Goal: Information Seeking & Learning: Find specific fact

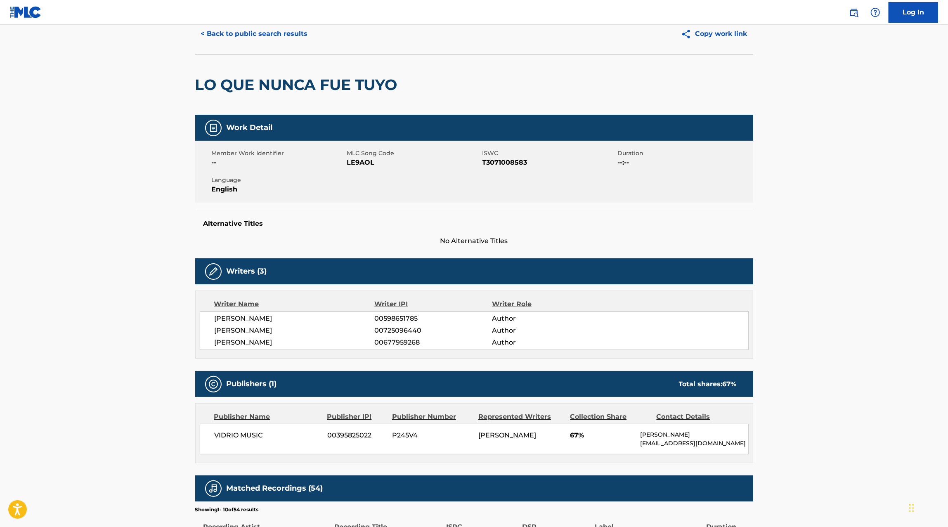
scroll to position [35, 0]
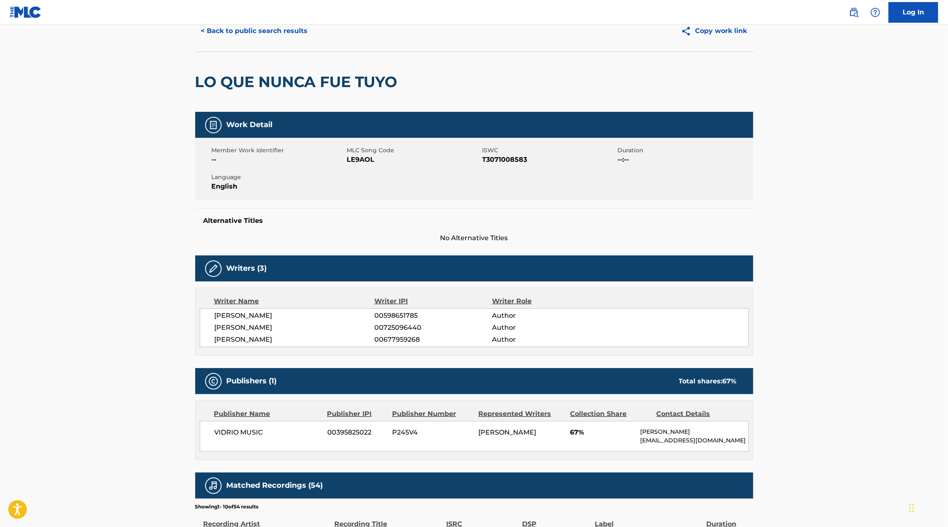
drag, startPoint x: 321, startPoint y: 338, endPoint x: 198, endPoint y: 343, distance: 123.5
click at [198, 343] on div "Writer Name Writer IPI Writer Role [PERSON_NAME] 00598651785 Author [PERSON_NAM…" at bounding box center [474, 322] width 558 height 68
click at [158, 347] on main "< Back to public search results Copy work link LO QUE NUNCA FUE TUYO Work Detai…" at bounding box center [474, 390] width 948 height 800
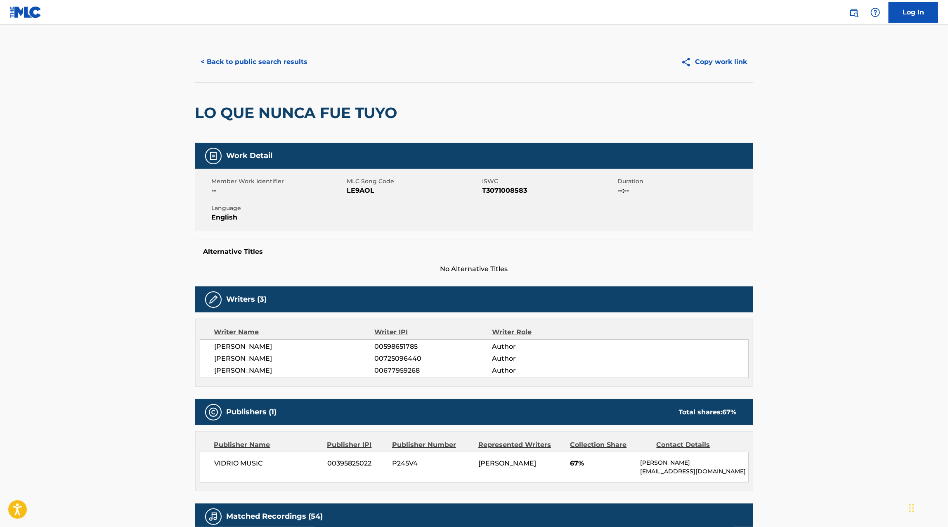
scroll to position [0, 0]
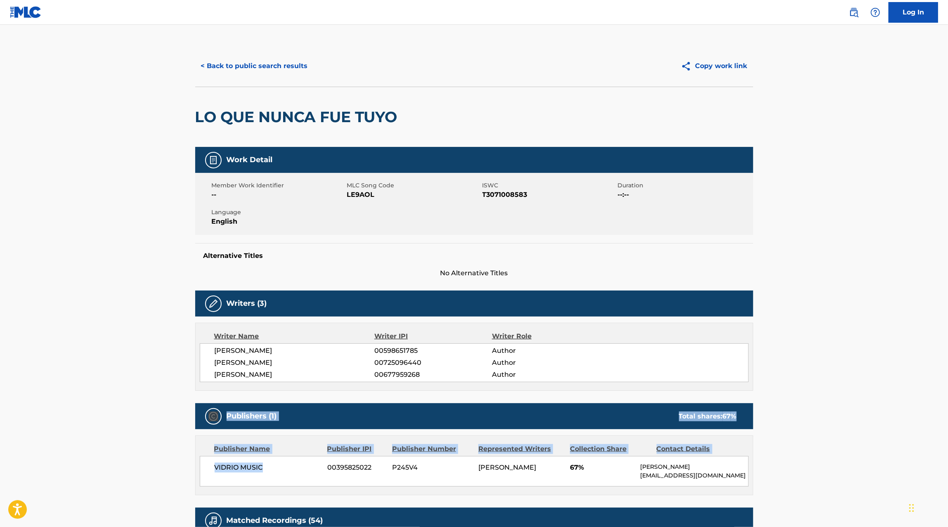
drag, startPoint x: 272, startPoint y: 469, endPoint x: 195, endPoint y: 414, distance: 94.0
click at [195, 414] on div "Publishers (1) Total shares: 67 % Publisher Name Publisher IPI Publisher Number…" at bounding box center [474, 449] width 558 height 92
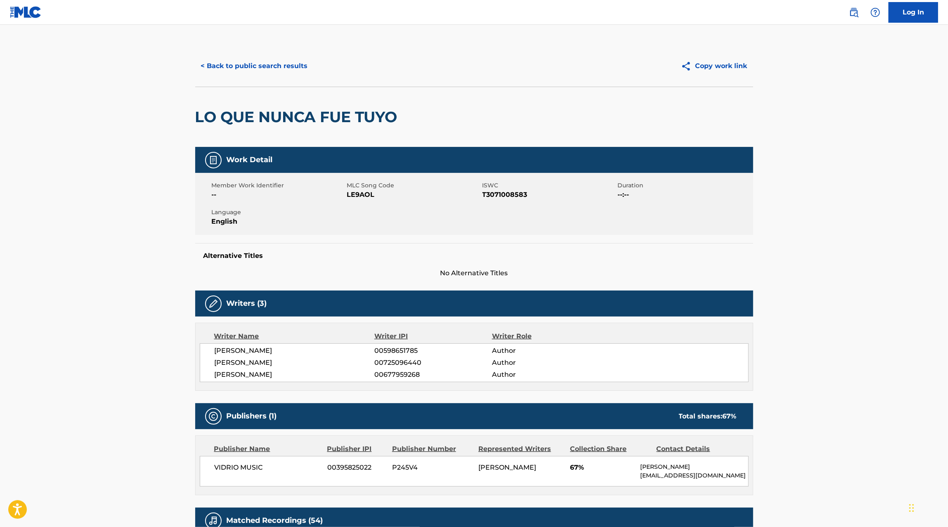
click at [184, 412] on main "< Back to public search results Copy work link LO QUE NUNCA FUE TUYO Work Detai…" at bounding box center [474, 425] width 948 height 800
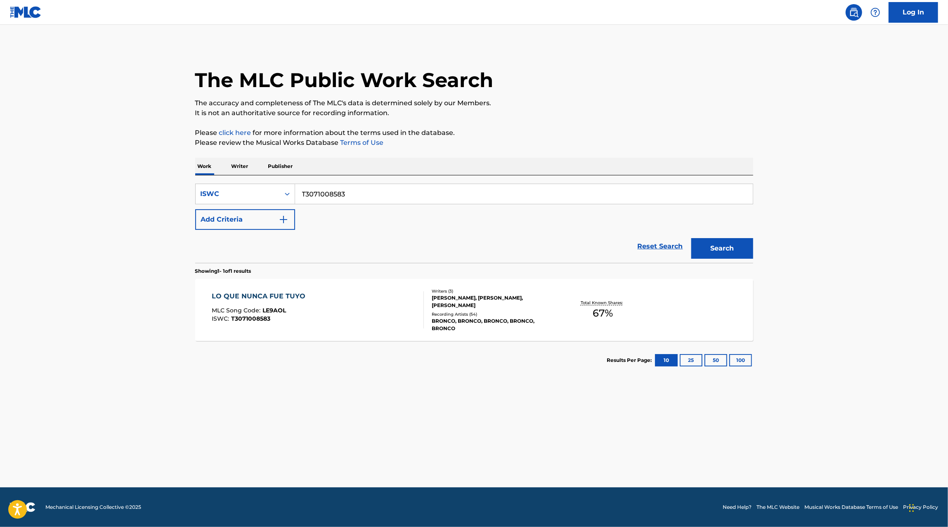
click at [376, 300] on div "LO QUE NUNCA FUE TUYO MLC Song Code : LE9AOL ISWC : T3071008583" at bounding box center [318, 309] width 212 height 37
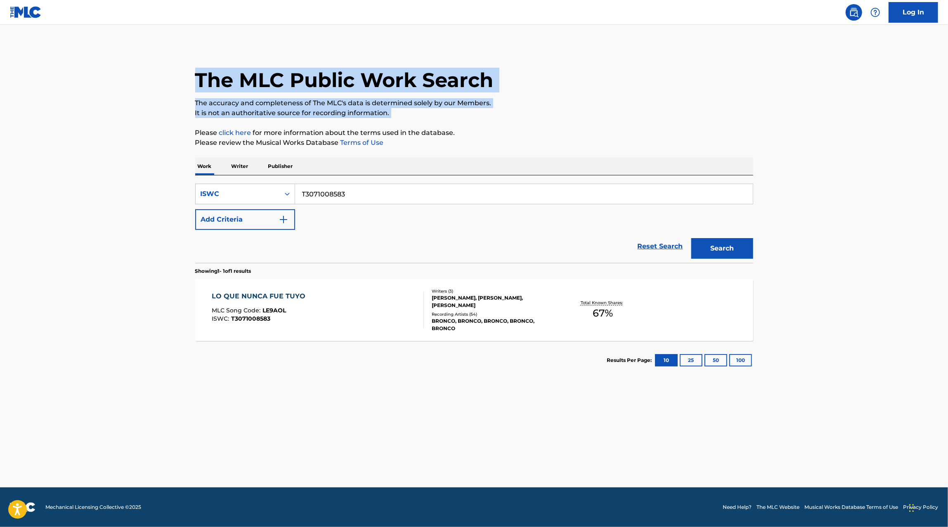
drag, startPoint x: 199, startPoint y: 76, endPoint x: 541, endPoint y: 123, distance: 345.4
click at [541, 123] on div "The MLC Public Work Search The accuracy and completeness of The MLC's data is d…" at bounding box center [474, 212] width 578 height 334
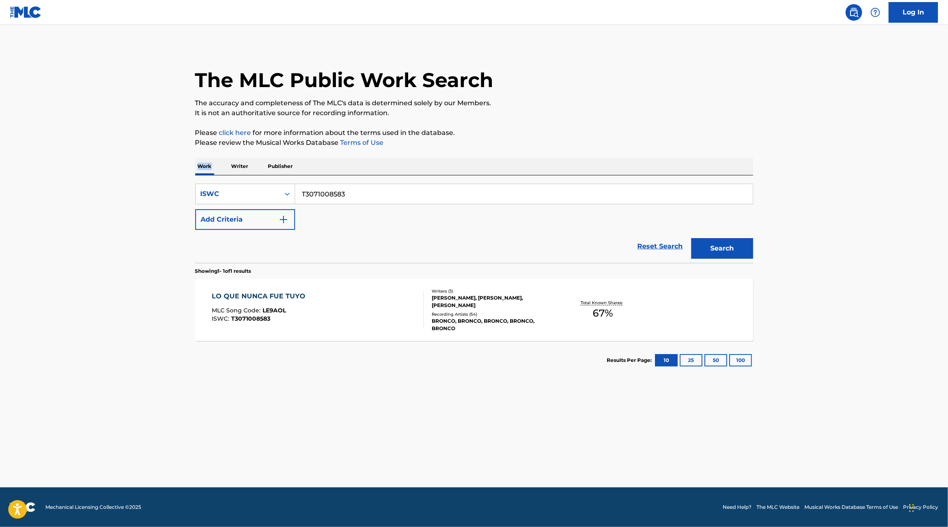
drag, startPoint x: 400, startPoint y: 143, endPoint x: 160, endPoint y: 175, distance: 242.2
click at [160, 175] on main "The MLC Public Work Search The accuracy and completeness of The MLC's data is d…" at bounding box center [474, 256] width 948 height 463
click at [322, 193] on input "T3071008583" at bounding box center [524, 194] width 458 height 20
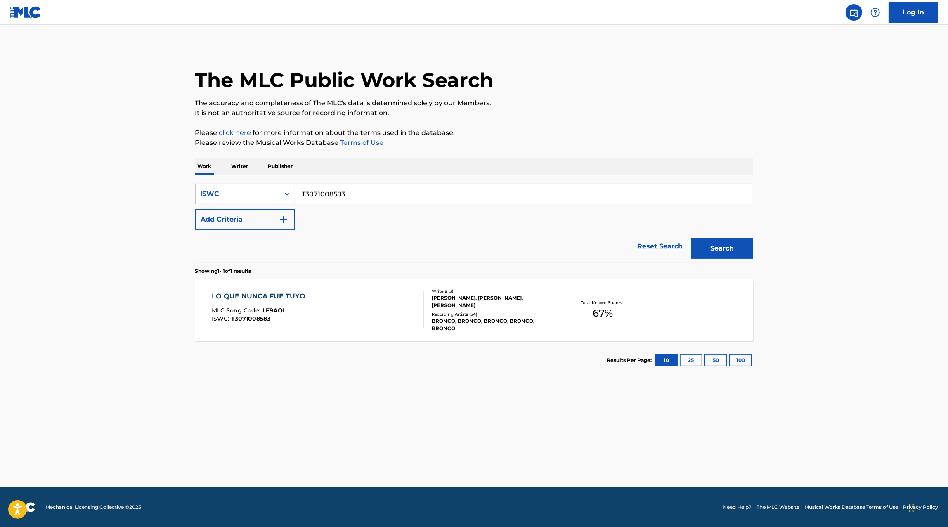
click at [322, 193] on input "T3071008583" at bounding box center [524, 194] width 458 height 20
click at [243, 168] on p "Writer" at bounding box center [240, 166] width 22 height 17
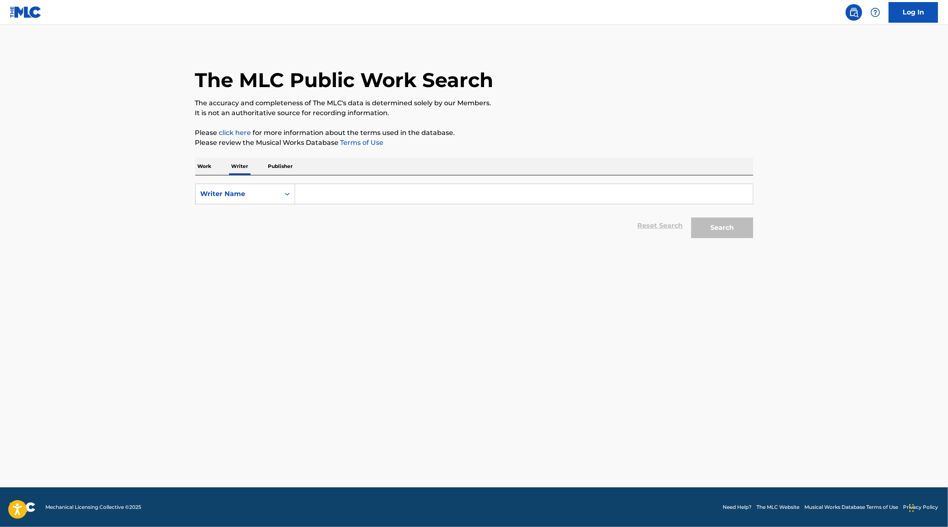
click at [339, 200] on input "Search Form" at bounding box center [524, 194] width 458 height 20
click at [692, 226] on button "Search" at bounding box center [722, 227] width 62 height 21
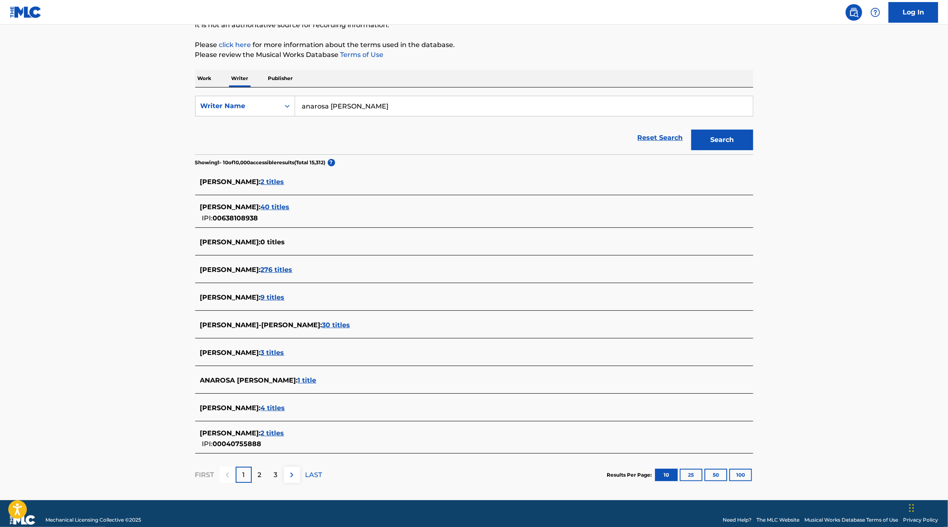
scroll to position [91, 0]
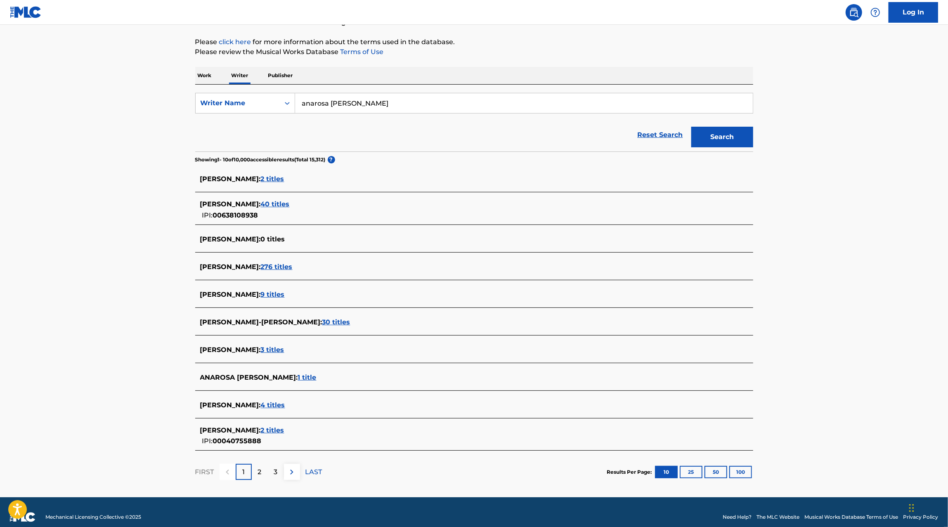
click at [259, 473] on p "2" at bounding box center [260, 472] width 4 height 10
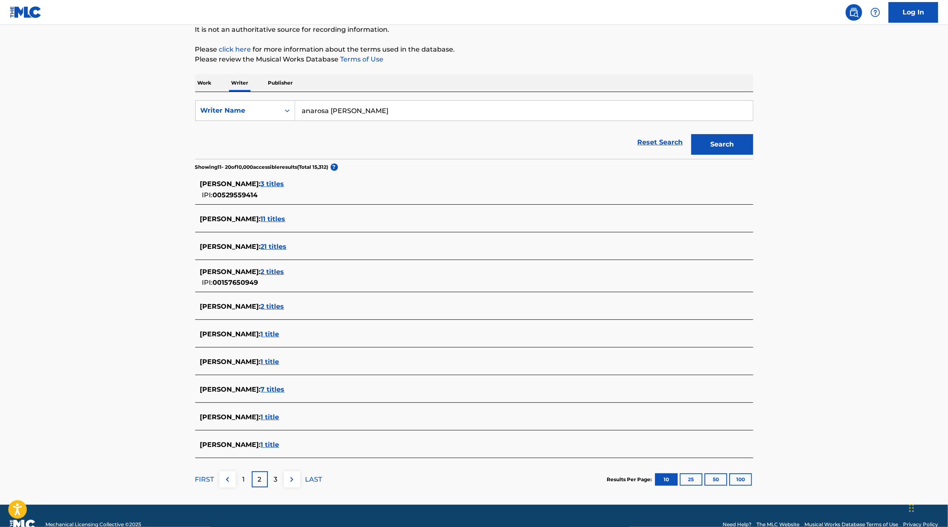
scroll to position [84, 0]
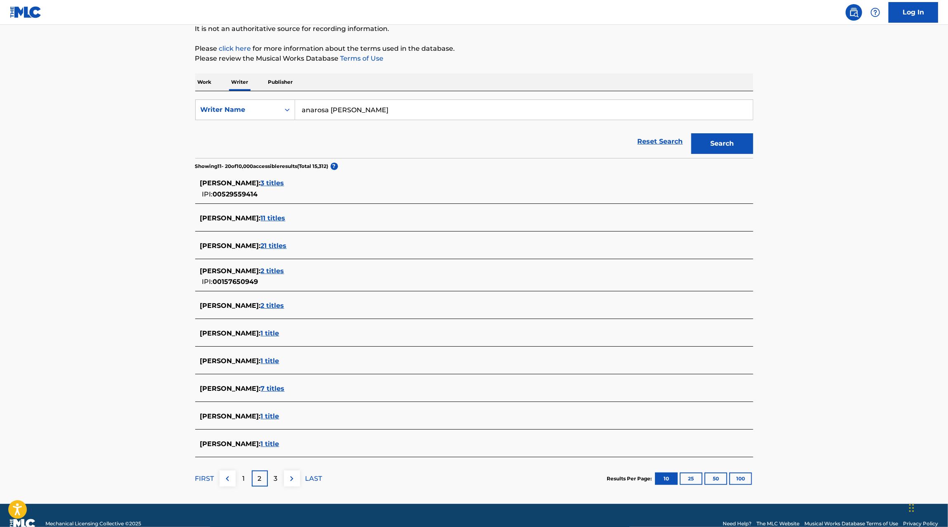
click at [328, 107] on input "anarosa [PERSON_NAME]" at bounding box center [524, 110] width 458 height 20
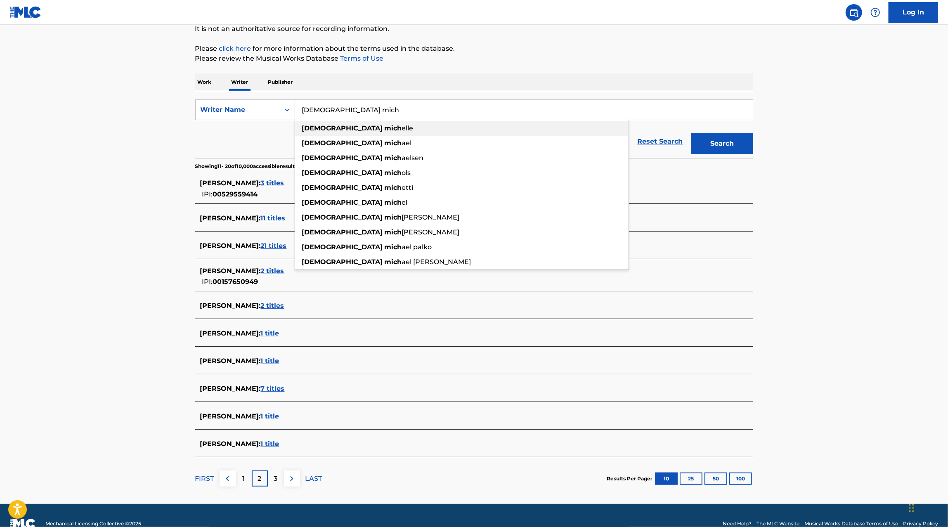
click at [402, 131] on span "elle" at bounding box center [408, 128] width 12 height 8
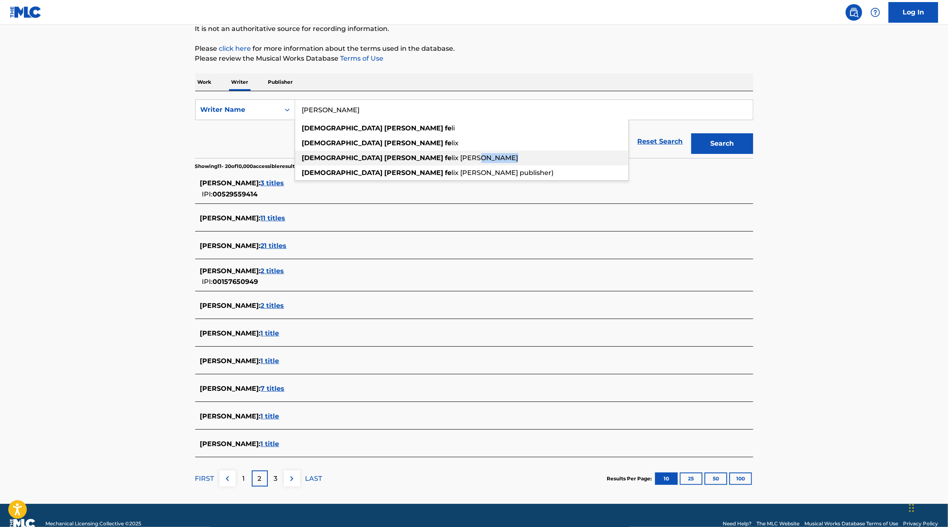
drag, startPoint x: 418, startPoint y: 166, endPoint x: 418, endPoint y: 162, distance: 4.6
click at [418, 162] on ul "[PERSON_NAME] [PERSON_NAME] [PERSON_NAME] lix [PERSON_NAME] lix [PERSON_NAME] f…" at bounding box center [461, 150] width 333 height 59
click at [418, 162] on div "[PERSON_NAME] fe lix [PERSON_NAME]" at bounding box center [461, 158] width 333 height 15
type input "[DEMOGRAPHIC_DATA][PERSON_NAME]"
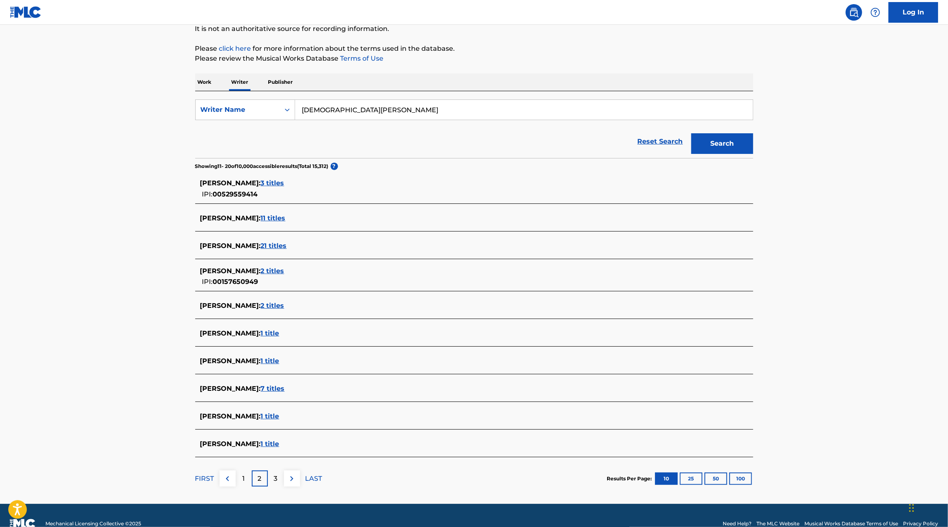
click at [738, 149] on button "Search" at bounding box center [722, 143] width 62 height 21
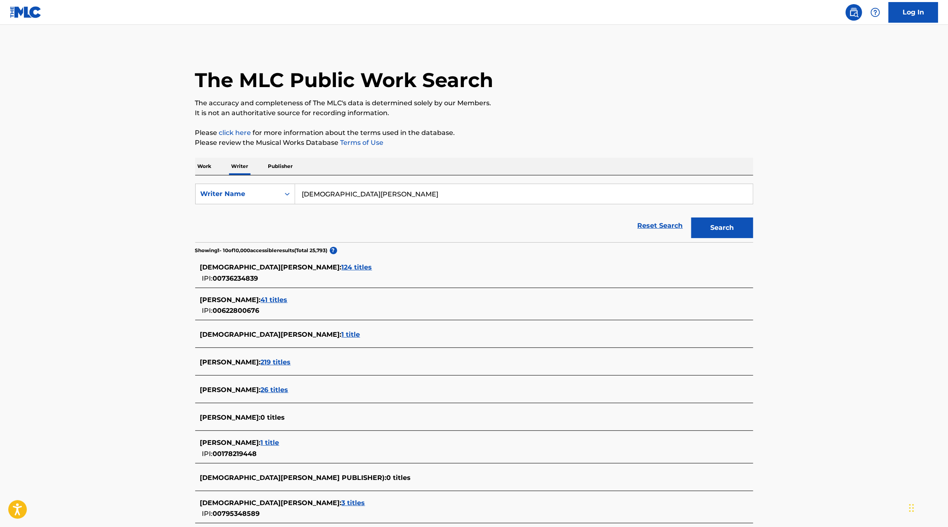
click at [342, 267] on span "124 titles" at bounding box center [357, 267] width 31 height 8
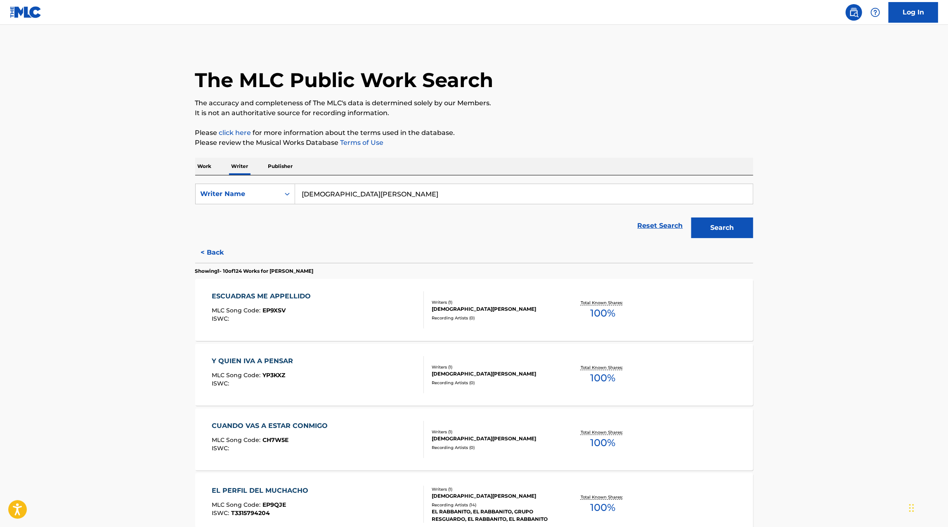
click at [370, 316] on div "ESCUADRAS ME APPELLIDO MLC Song Code : EP9XSV ISWC :" at bounding box center [318, 309] width 212 height 37
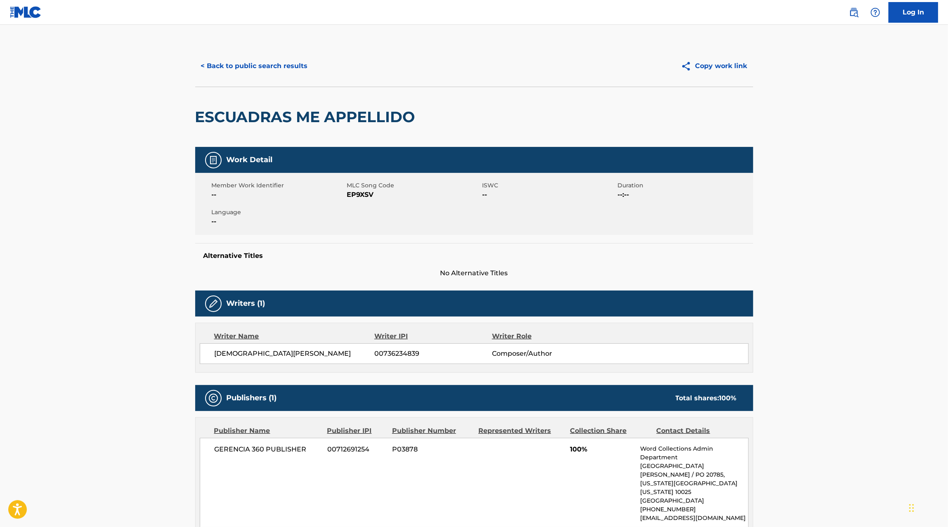
scroll to position [0, 0]
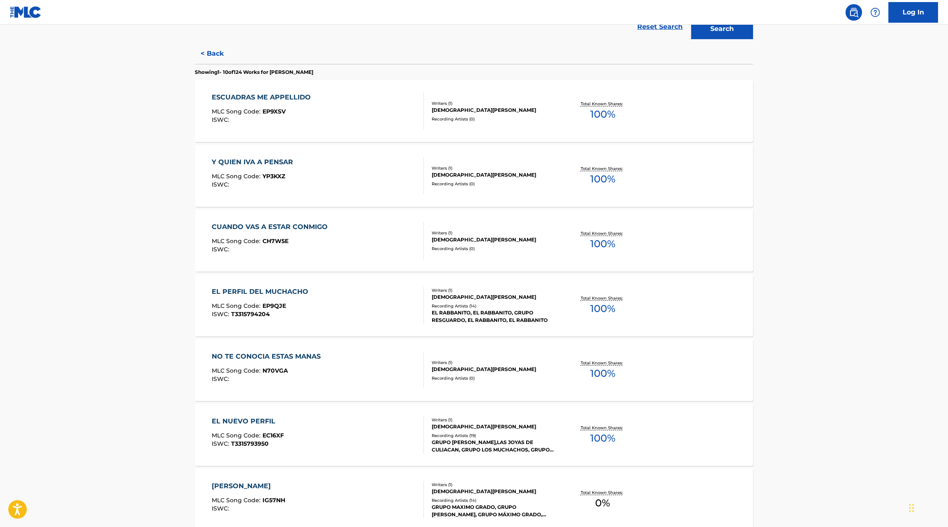
scroll to position [200, 0]
click at [360, 298] on div "EL PERFIL DEL MUCHACHO MLC Song Code : EP9QJE ISWC : T3315794204" at bounding box center [318, 304] width 212 height 37
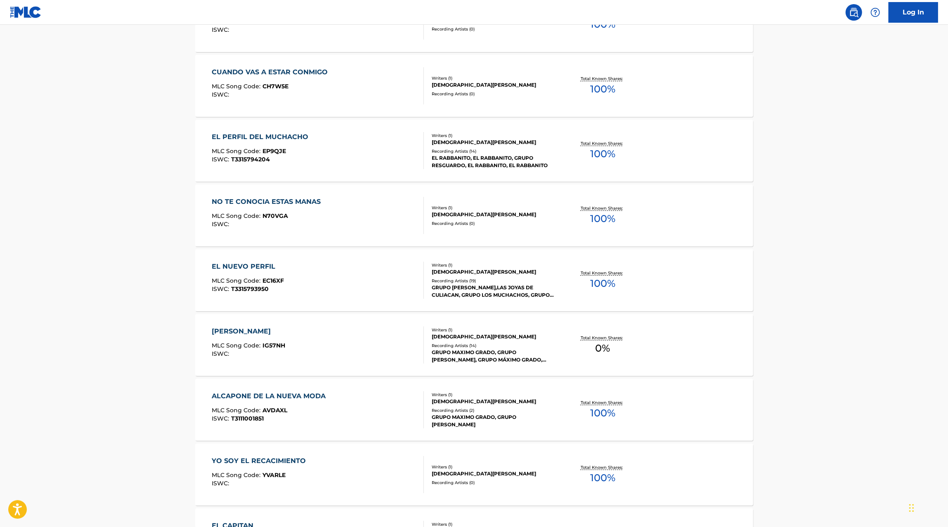
scroll to position [356, 0]
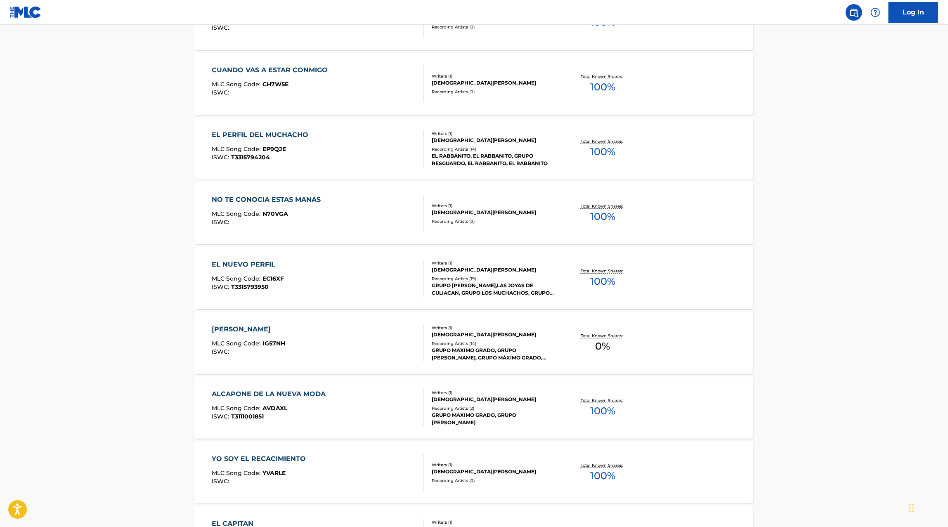
click at [388, 332] on div "[PERSON_NAME] EL CHAPITO MLC Song Code : IG57NH ISWC :" at bounding box center [318, 342] width 212 height 37
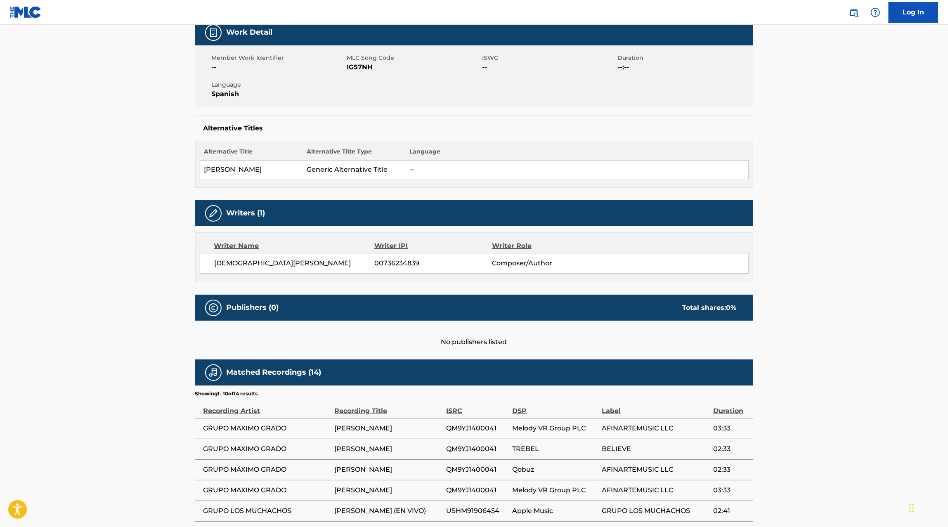
scroll to position [163, 0]
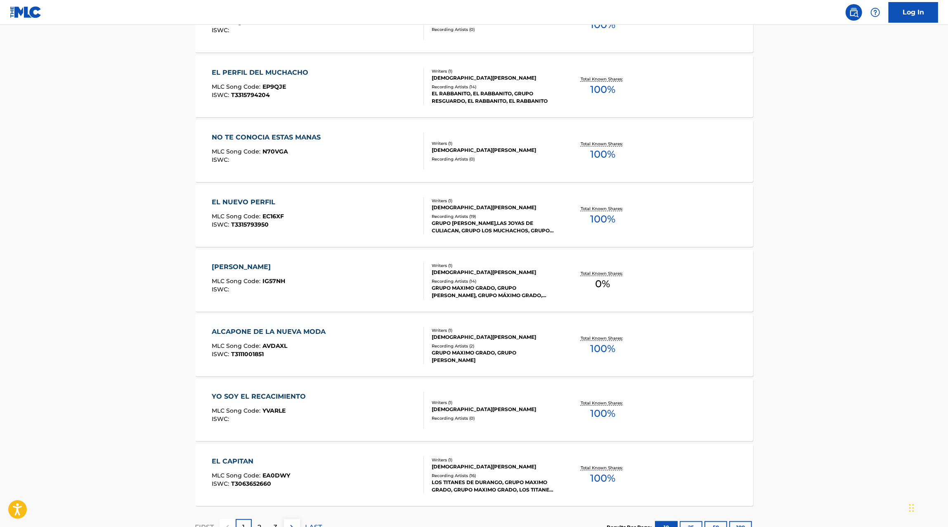
scroll to position [466, 0]
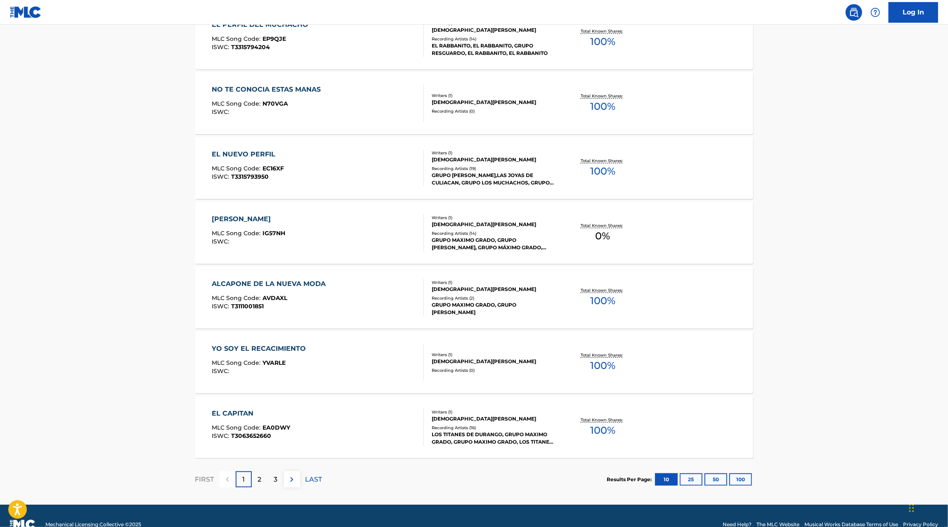
click at [311, 438] on div "EL CAPITAN MLC Song Code : EA0DWY ISWC : T3063652660" at bounding box center [318, 427] width 212 height 37
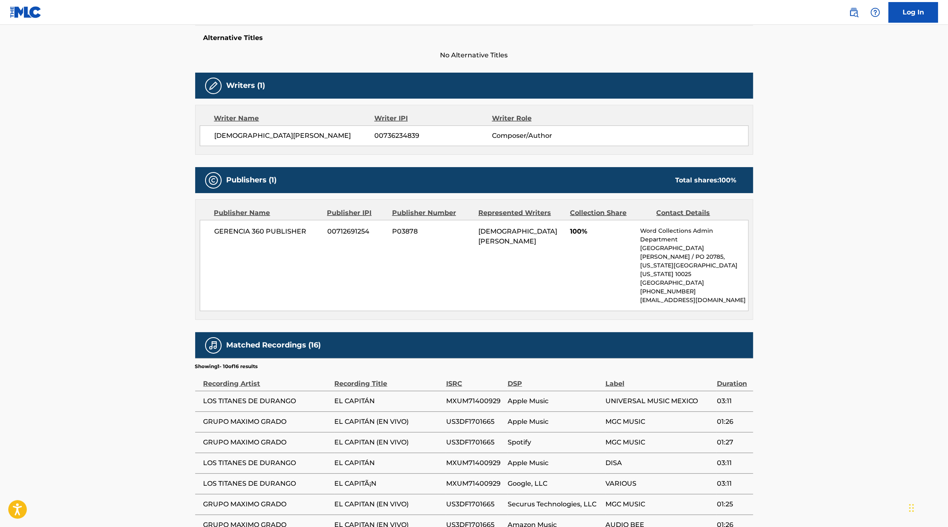
scroll to position [283, 0]
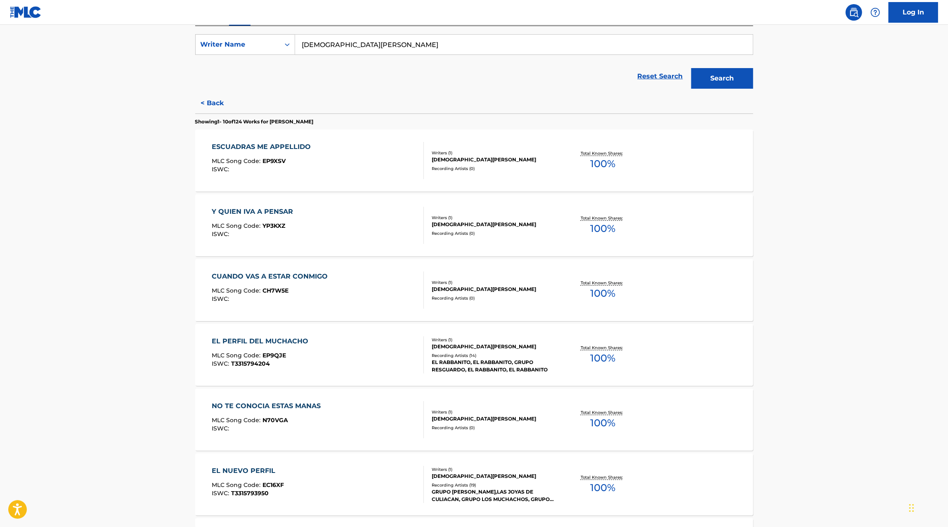
scroll to position [483, 0]
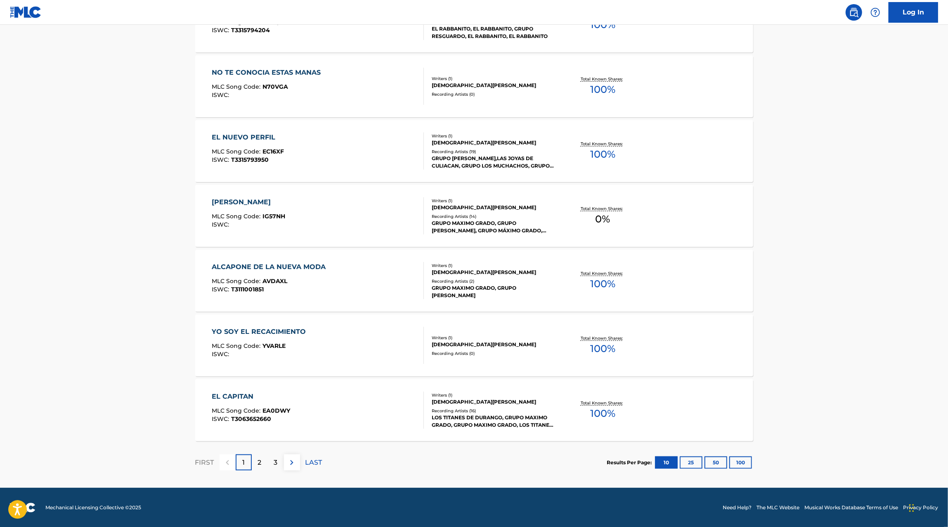
click at [263, 465] on div "2" at bounding box center [260, 462] width 16 height 16
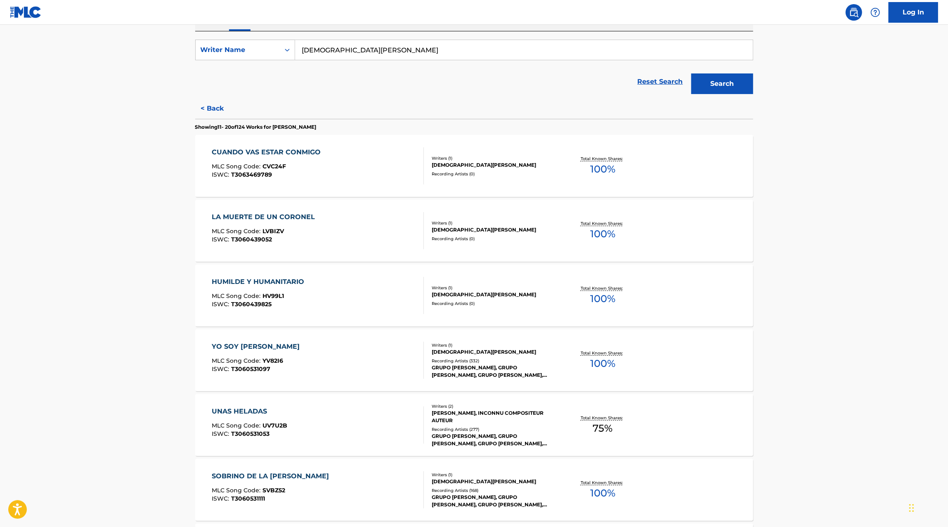
scroll to position [154, 0]
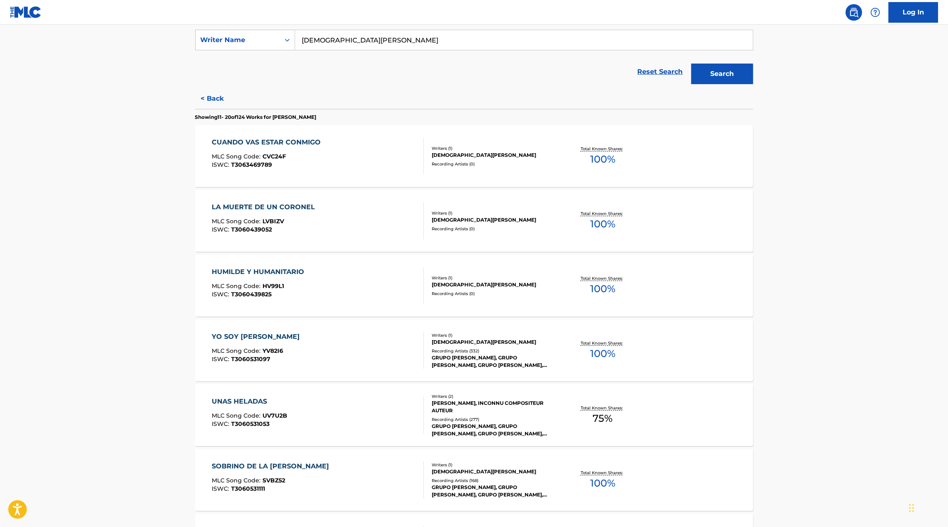
click at [372, 360] on div "YO SOY [PERSON_NAME] MLC Song Code : YV82I6 ISWC : T3060531097" at bounding box center [318, 350] width 212 height 37
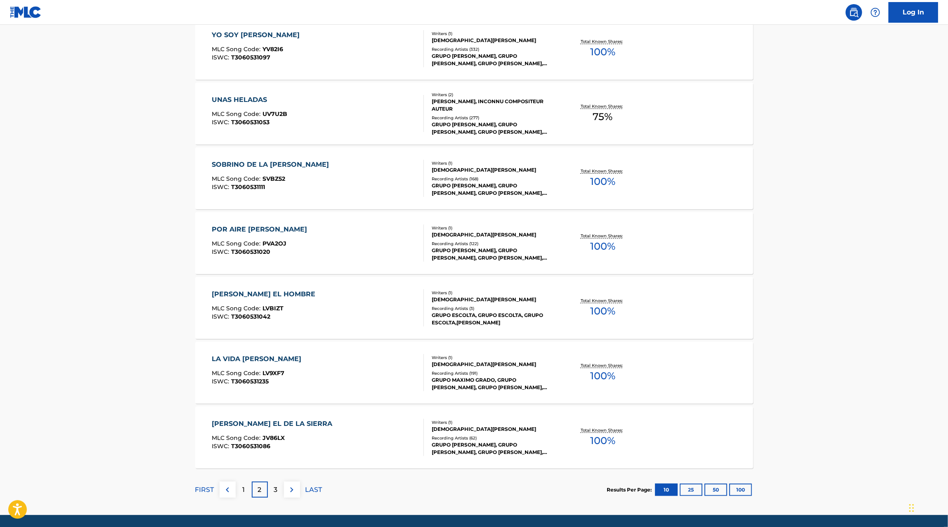
scroll to position [483, 0]
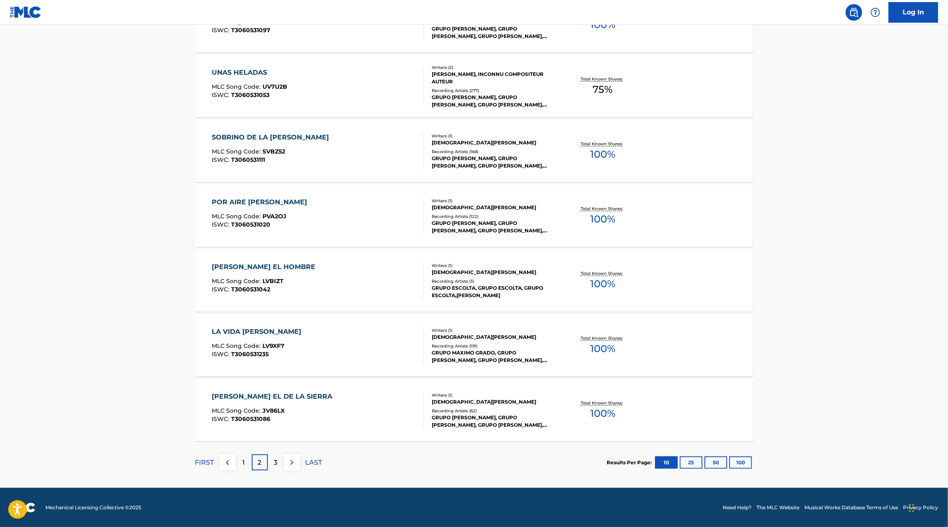
click at [272, 462] on div "3" at bounding box center [276, 462] width 16 height 16
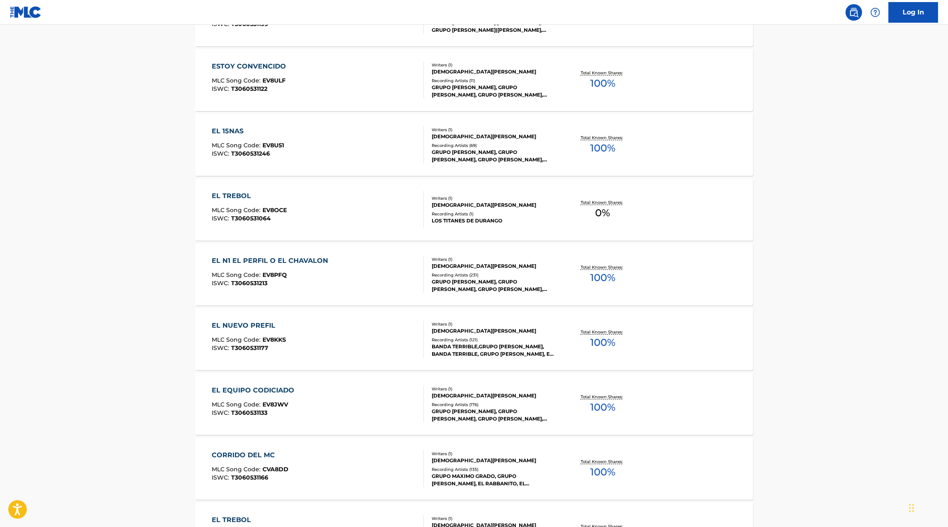
scroll to position [295, 0]
click at [338, 281] on div "EL N1 EL PERFIL O EL CHAVALON MLC Song Code : EV8PFQ ISWC : T3060531213" at bounding box center [318, 273] width 212 height 37
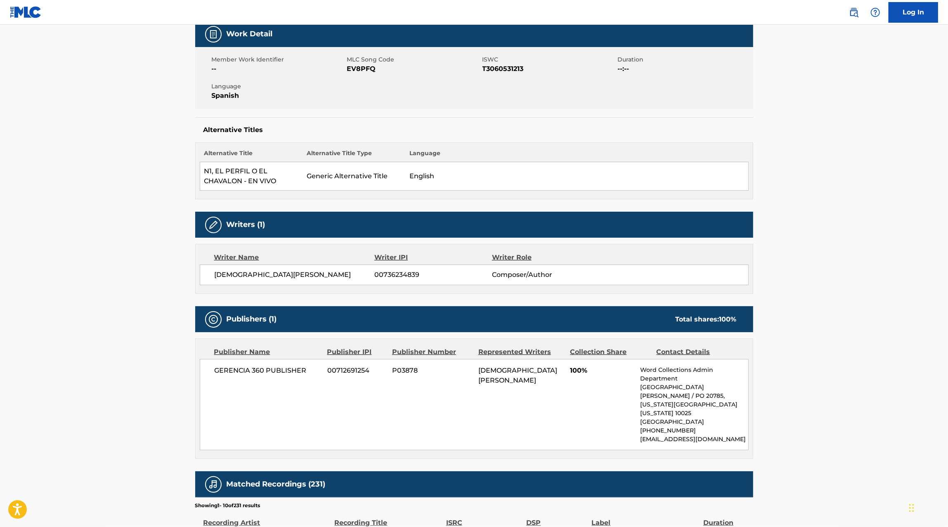
scroll to position [131, 0]
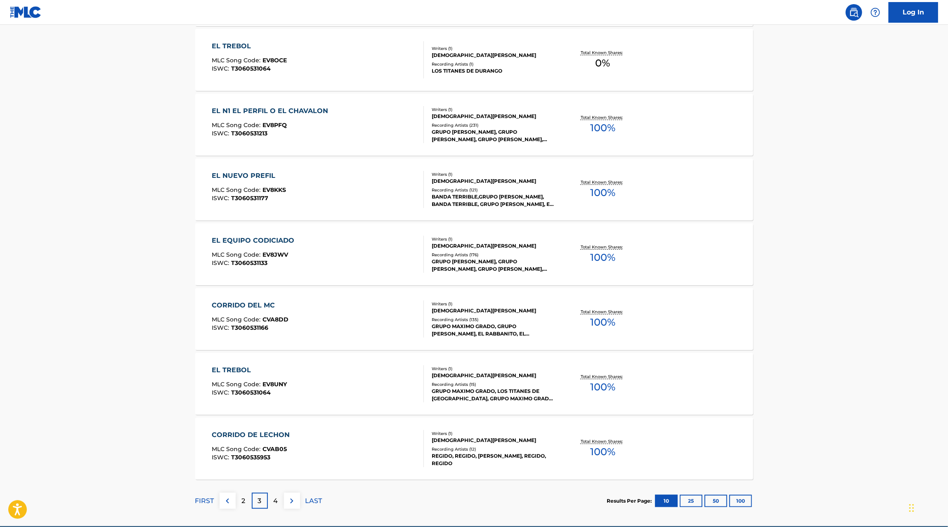
scroll to position [445, 0]
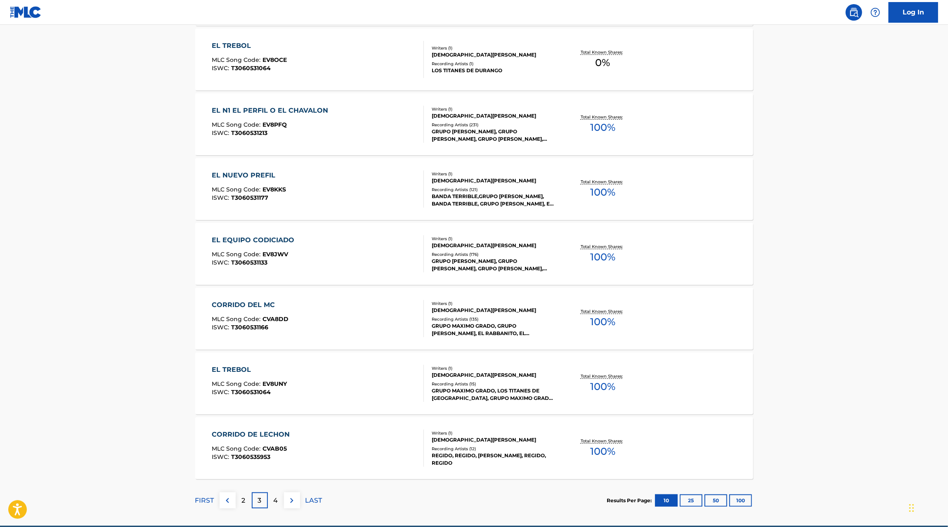
click at [275, 499] on p "4" at bounding box center [276, 501] width 5 height 10
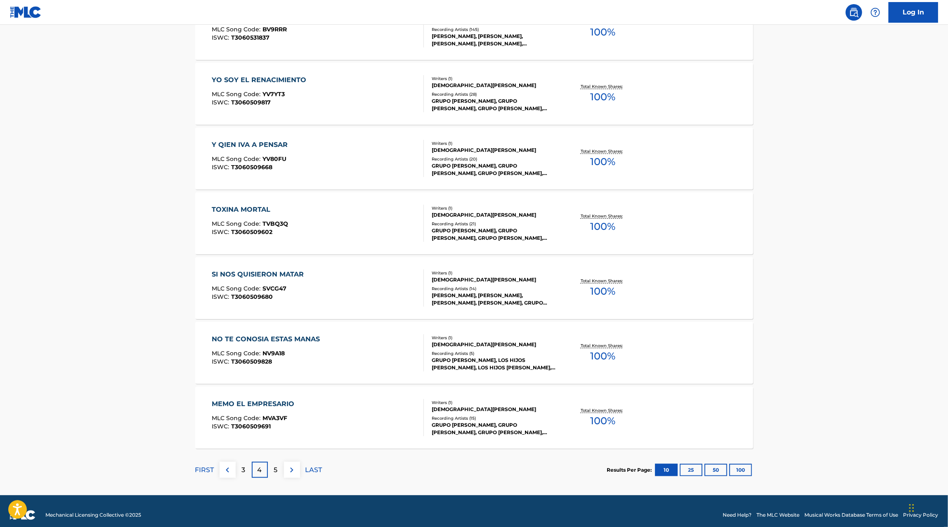
scroll to position [483, 0]
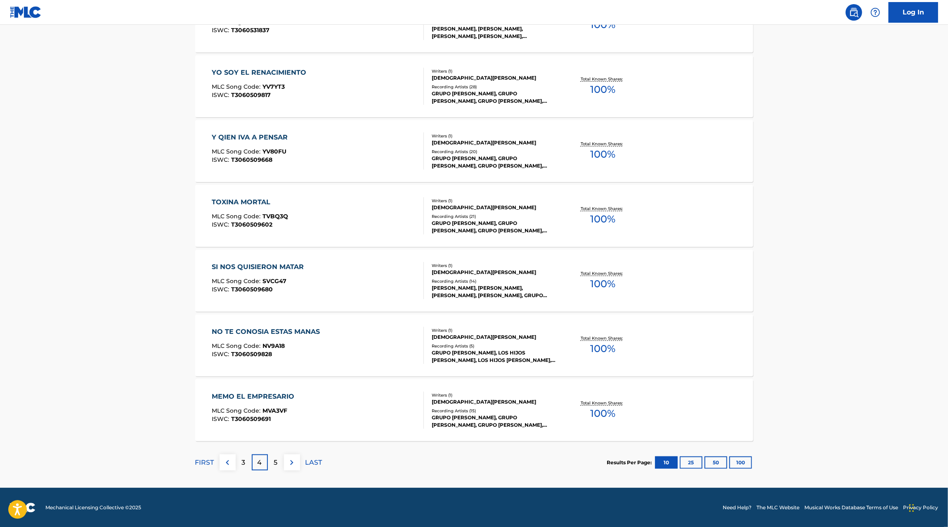
click at [276, 458] on p "5" at bounding box center [276, 463] width 4 height 10
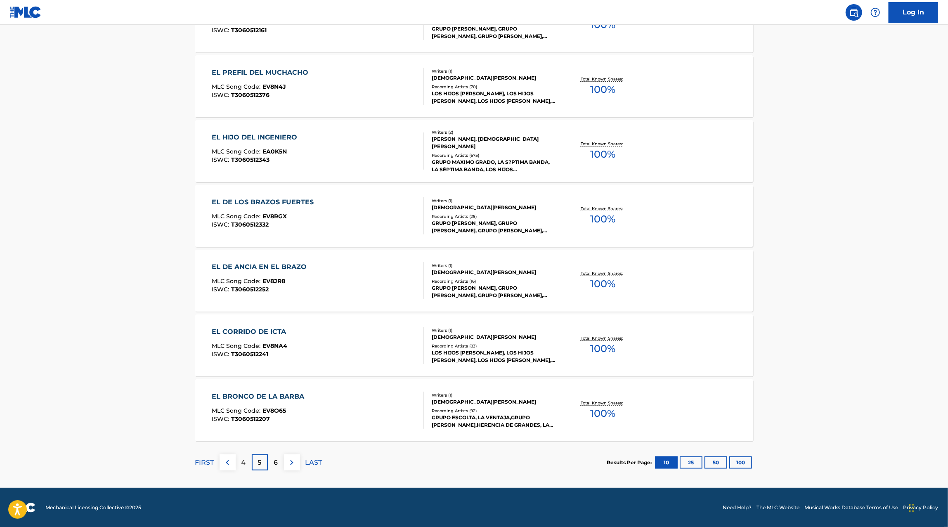
click at [280, 467] on div "6" at bounding box center [276, 462] width 16 height 16
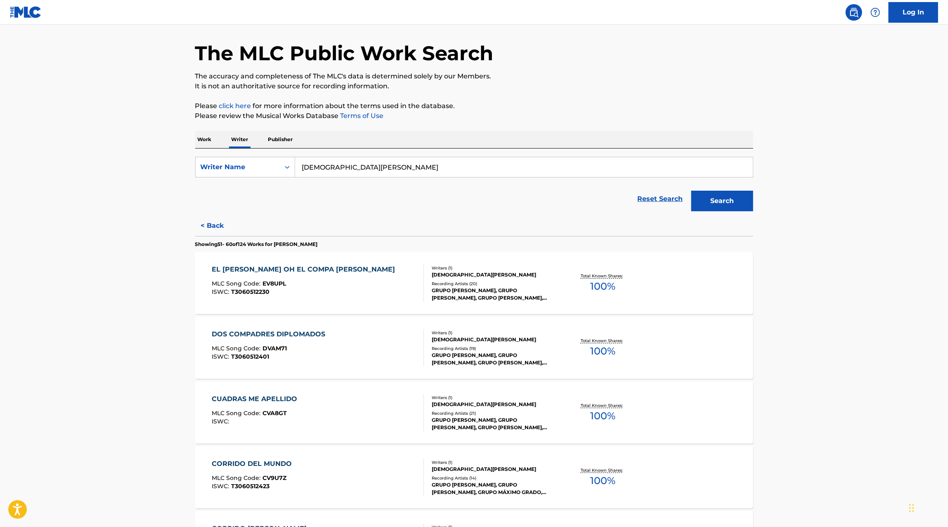
scroll to position [31, 0]
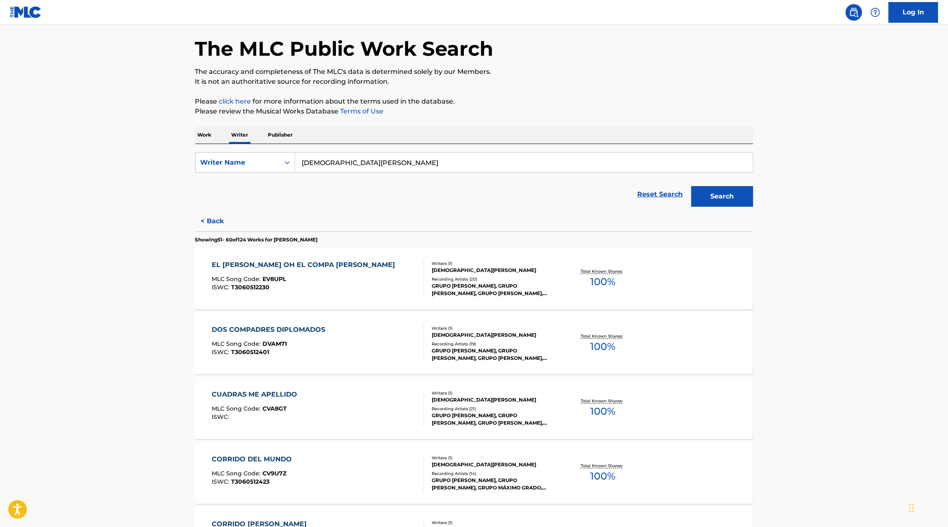
click at [349, 306] on div "EL [PERSON_NAME] OH EL COMPA [PERSON_NAME] MLC Song Code : EV8UPL ISWC : T30605…" at bounding box center [474, 279] width 558 height 62
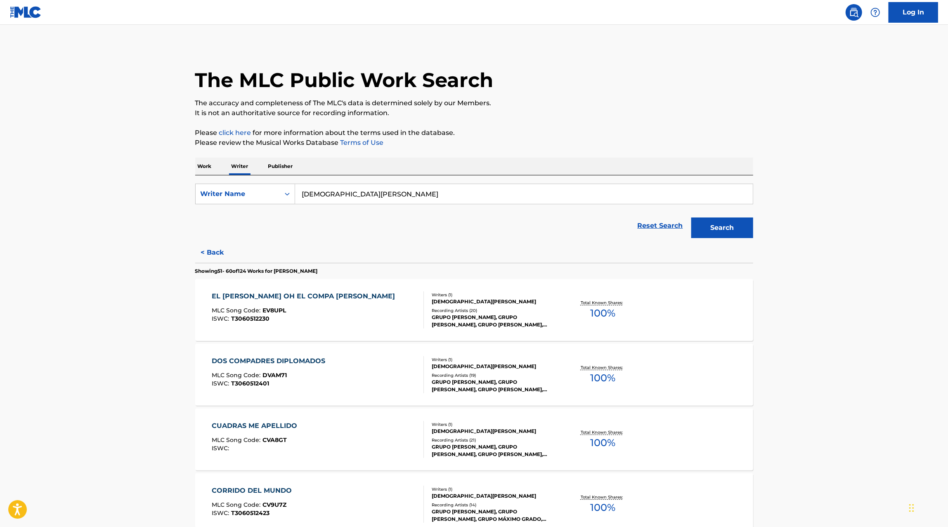
click at [381, 196] on input "[DEMOGRAPHIC_DATA][PERSON_NAME]" at bounding box center [524, 194] width 458 height 20
click at [381, 197] on input "[DEMOGRAPHIC_DATA][PERSON_NAME]" at bounding box center [524, 194] width 458 height 20
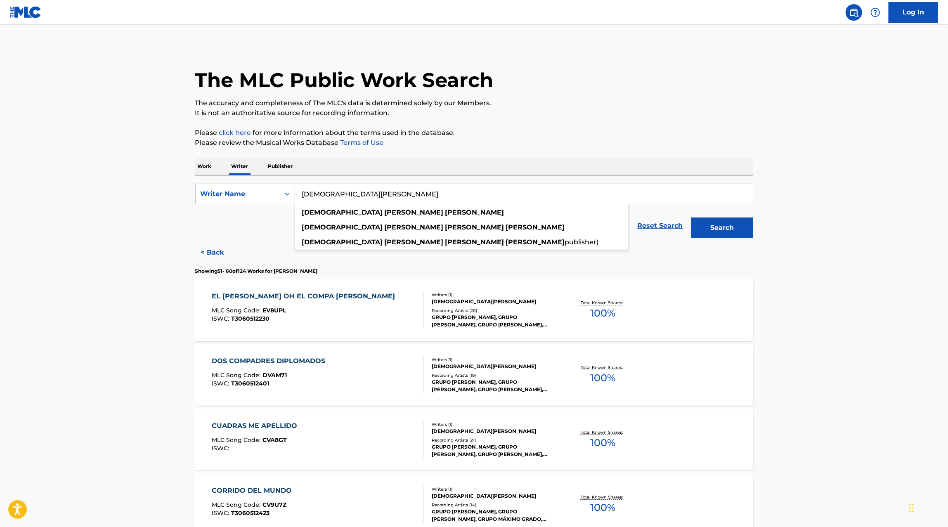
click at [215, 162] on div "Work Writer Publisher" at bounding box center [474, 166] width 558 height 17
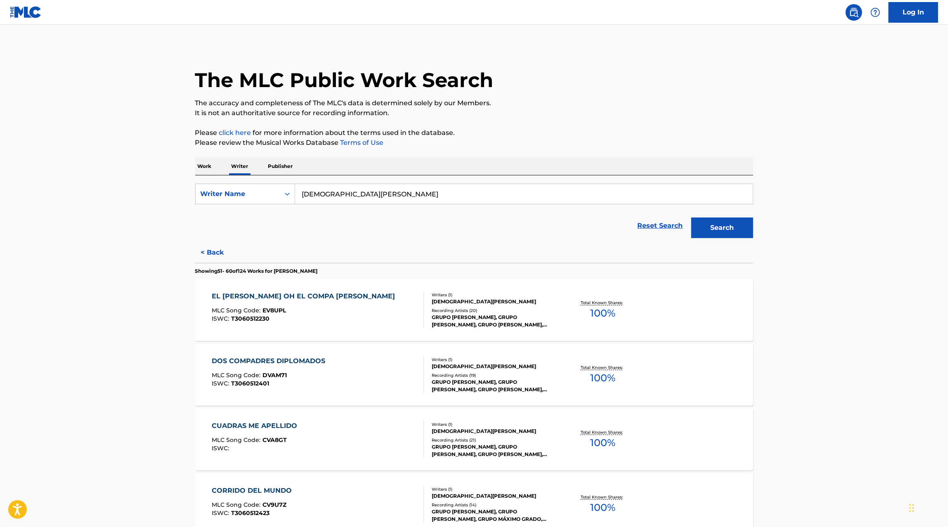
click at [208, 163] on p "Work" at bounding box center [204, 166] width 19 height 17
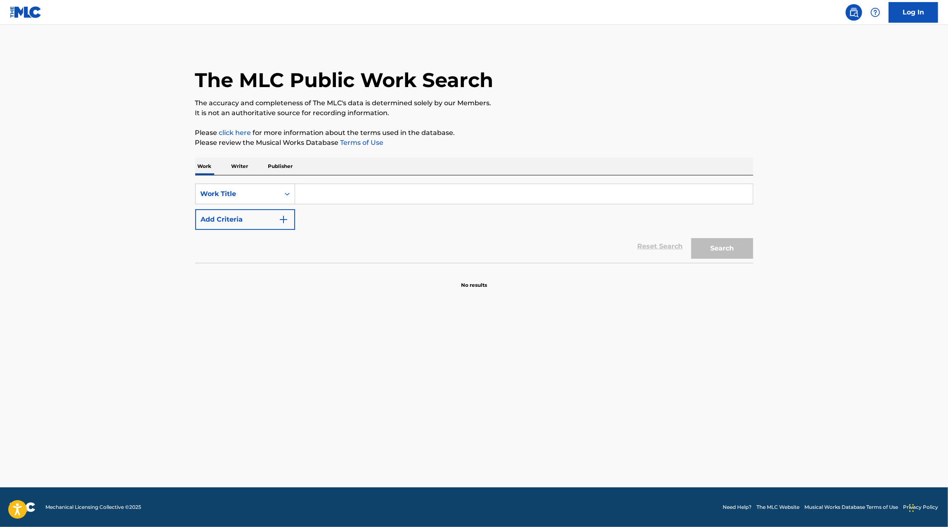
click at [339, 207] on div "SearchWithCriteria0e7c0f5d-8d94-48a2-a628-02b4b03581ae Work Title Add Criteria" at bounding box center [474, 207] width 558 height 46
click at [339, 203] on input "Search Form" at bounding box center [524, 194] width 458 height 20
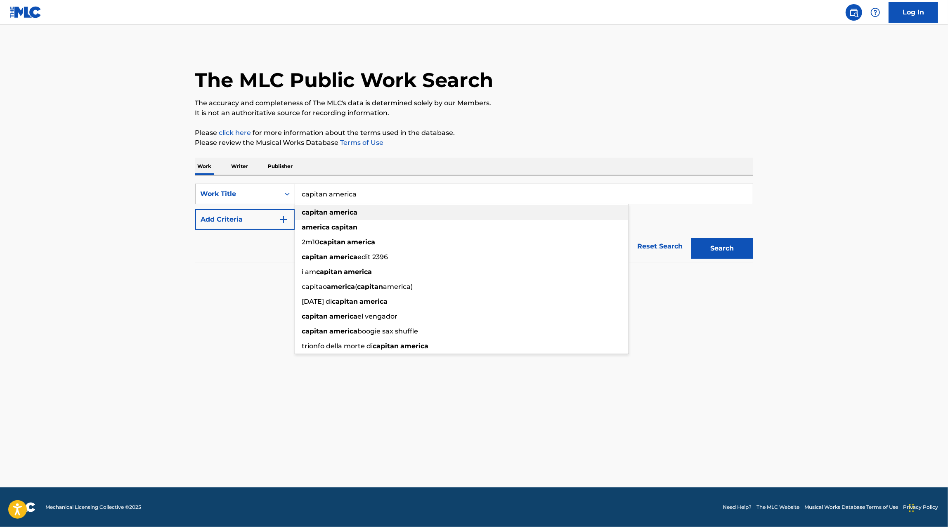
type input "capitan america"
click at [347, 213] on strong "america" at bounding box center [344, 212] width 28 height 8
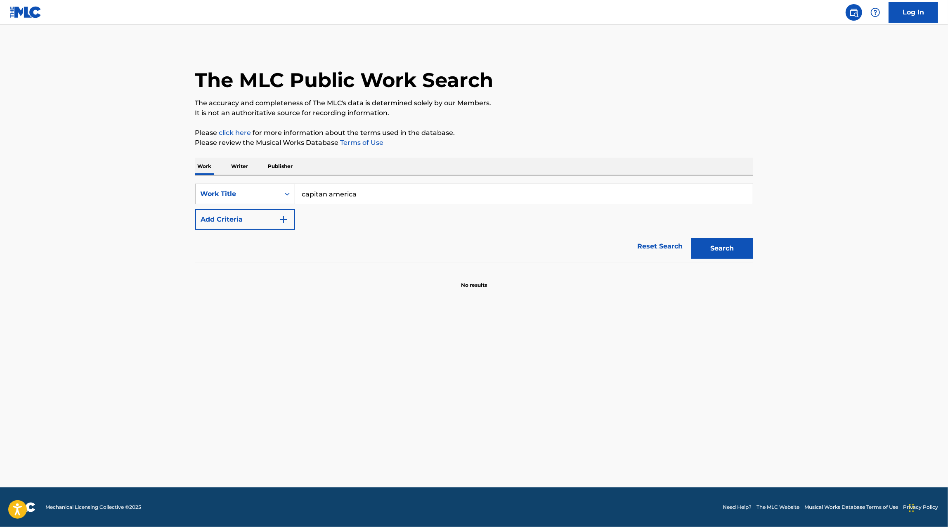
click at [711, 246] on button "Search" at bounding box center [722, 248] width 62 height 21
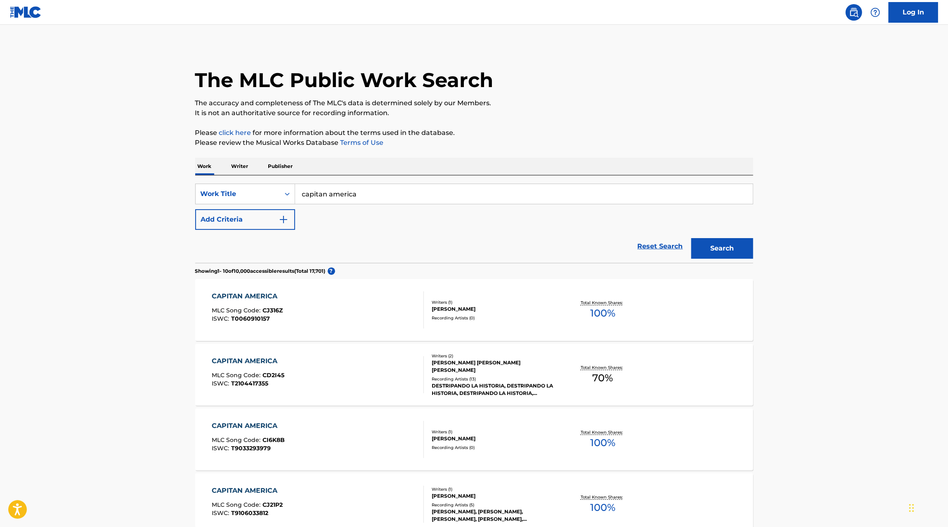
click at [234, 218] on button "Add Criteria" at bounding box center [245, 219] width 100 height 21
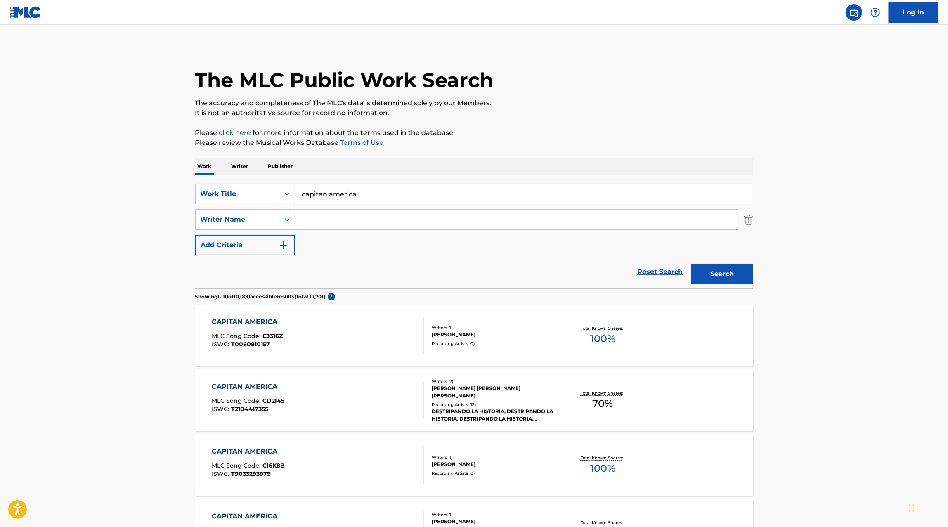
click at [318, 223] on input "Search Form" at bounding box center [516, 220] width 442 height 20
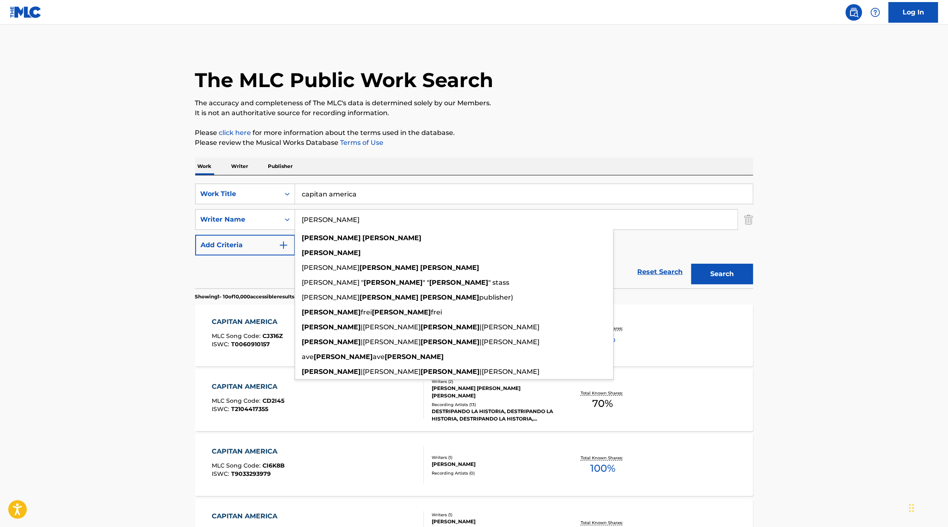
type input "[PERSON_NAME]"
click at [691, 264] on button "Search" at bounding box center [722, 274] width 62 height 21
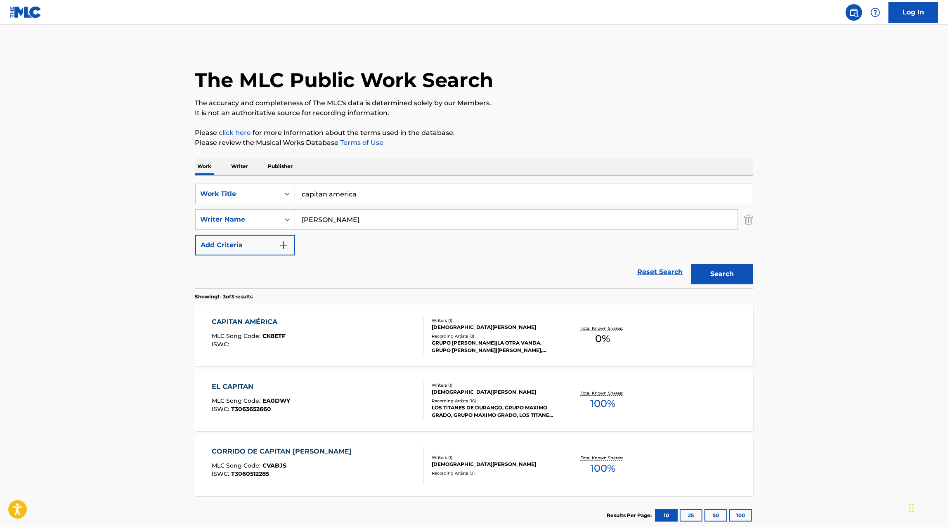
click at [386, 339] on div "CAPITAN AMÉRICA MLC Song Code : CK8ETF ISWC :" at bounding box center [318, 335] width 212 height 37
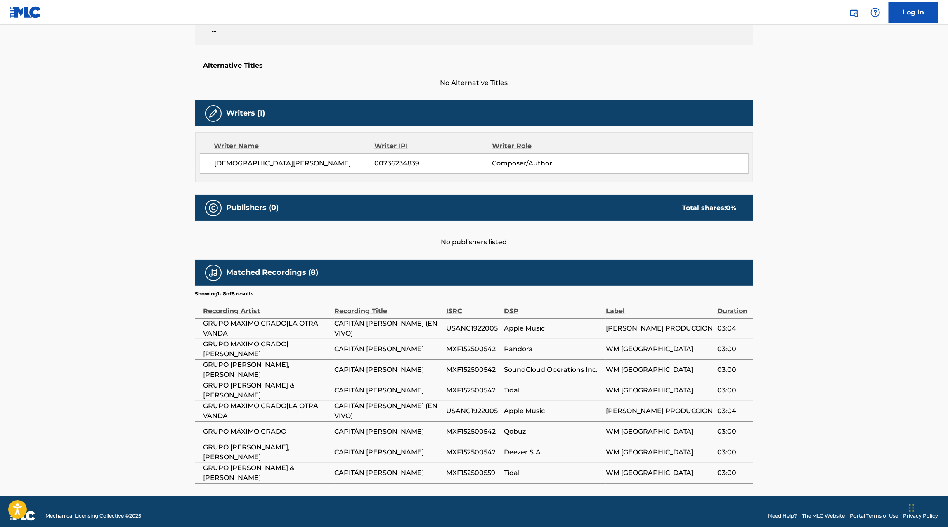
scroll to position [198, 0]
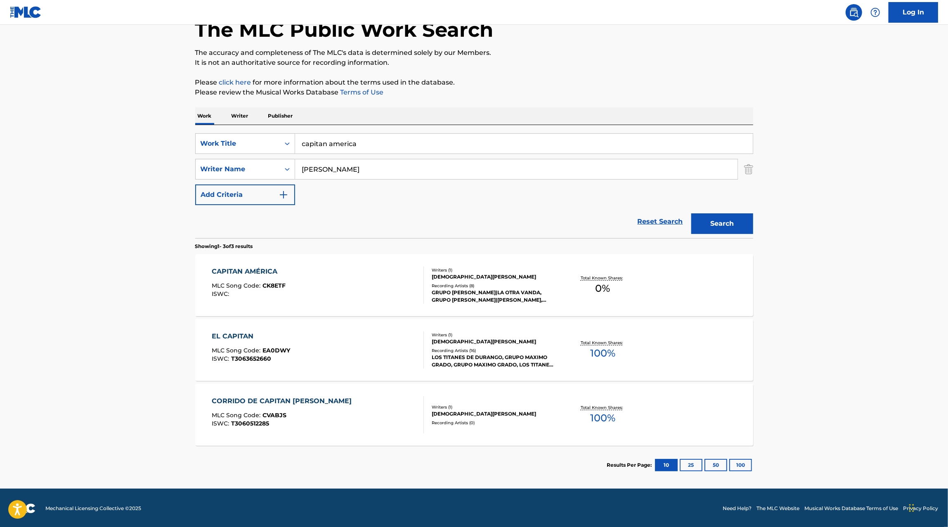
scroll to position [51, 0]
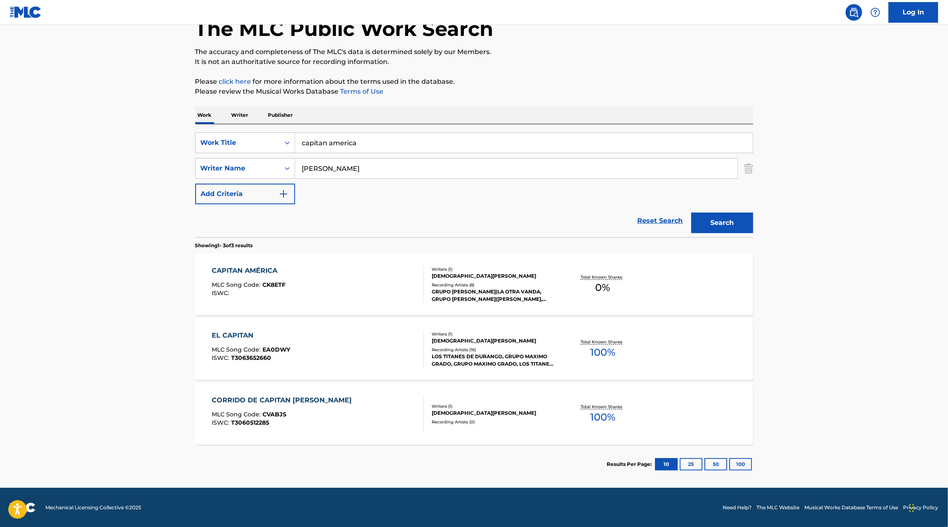
click at [293, 113] on p "Publisher" at bounding box center [281, 114] width 30 height 17
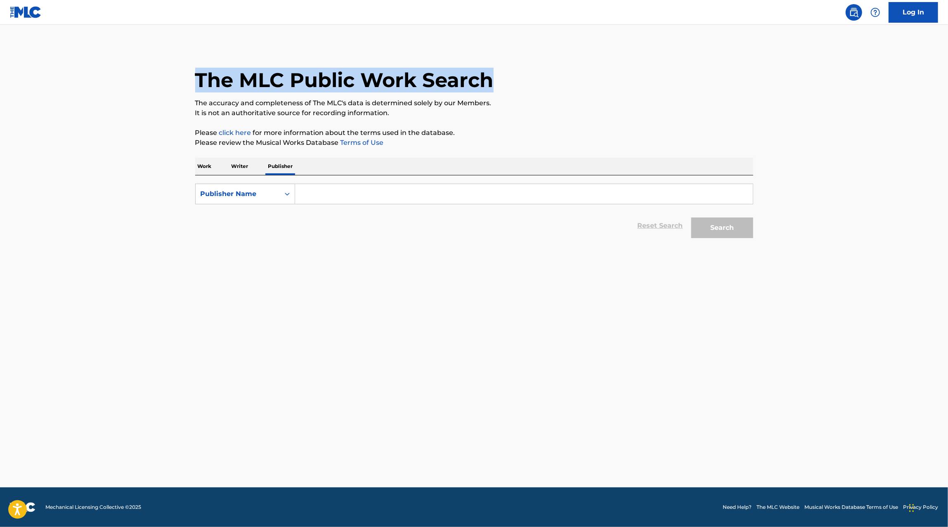
drag, startPoint x: 491, startPoint y: 73, endPoint x: 188, endPoint y: 85, distance: 303.1
click at [188, 85] on div "The MLC Public Work Search The accuracy and completeness of The MLC's data is d…" at bounding box center [474, 143] width 578 height 197
drag, startPoint x: 194, startPoint y: 82, endPoint x: 494, endPoint y: 72, distance: 301.0
click at [494, 72] on div "The MLC Public Work Search The accuracy and completeness of The MLC's data is d…" at bounding box center [474, 143] width 578 height 197
